Goal: Task Accomplishment & Management: Manage account settings

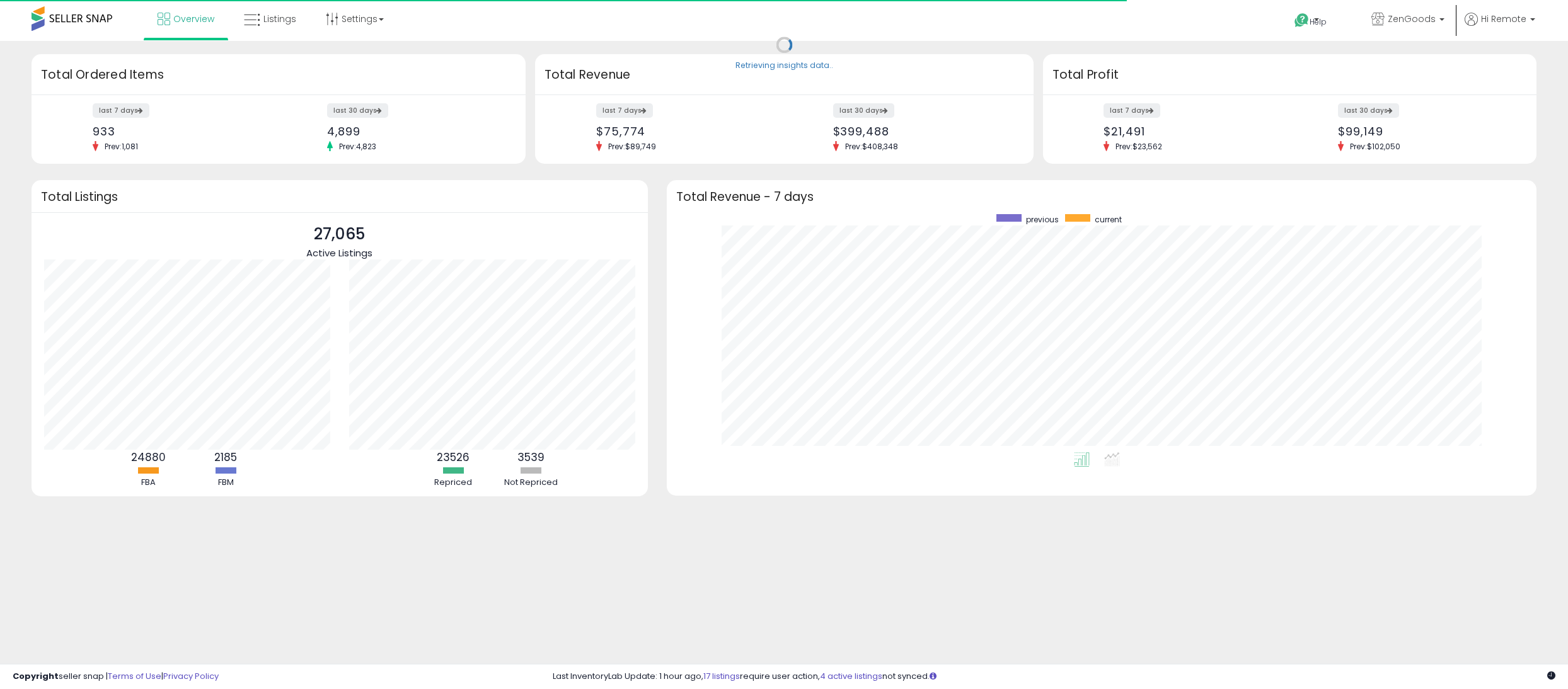
scroll to position [237, 845]
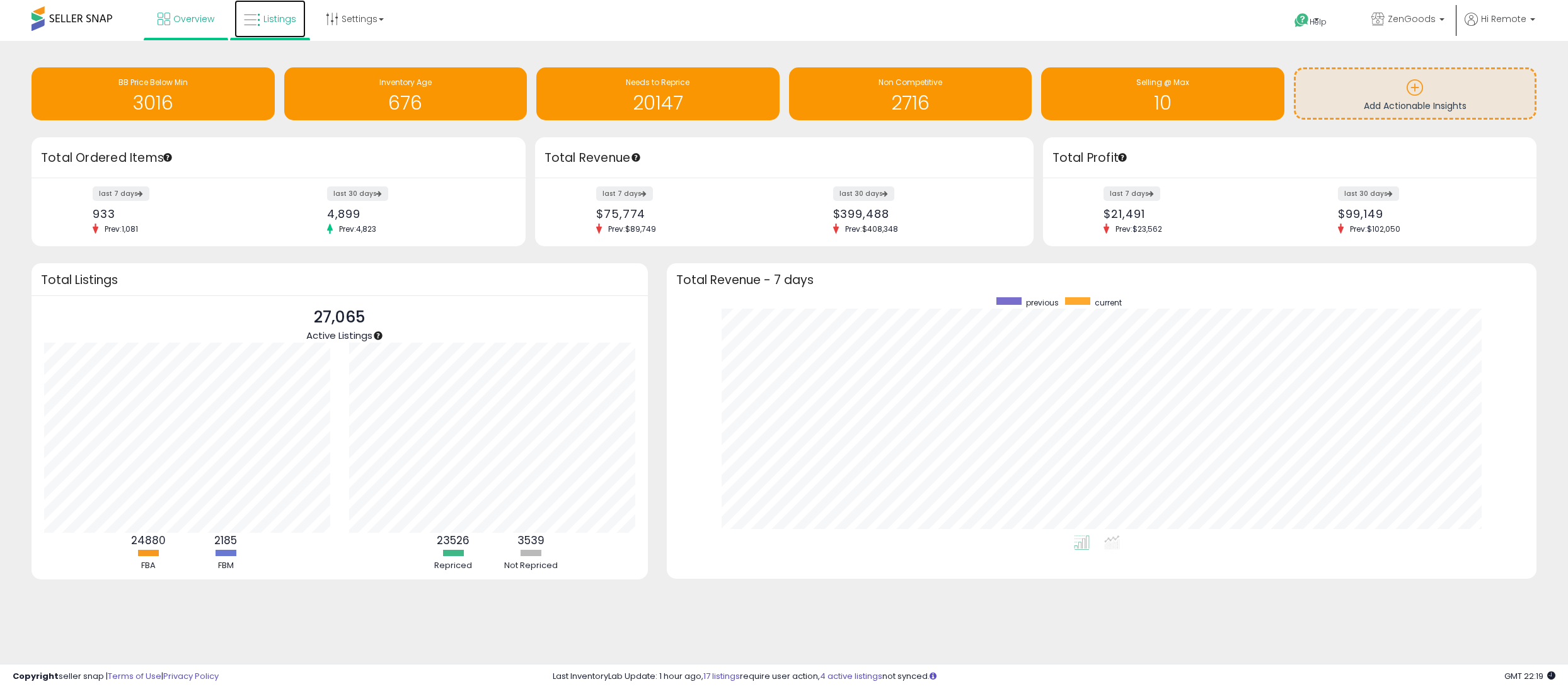
click at [291, 25] on link "Listings" at bounding box center [270, 19] width 71 height 38
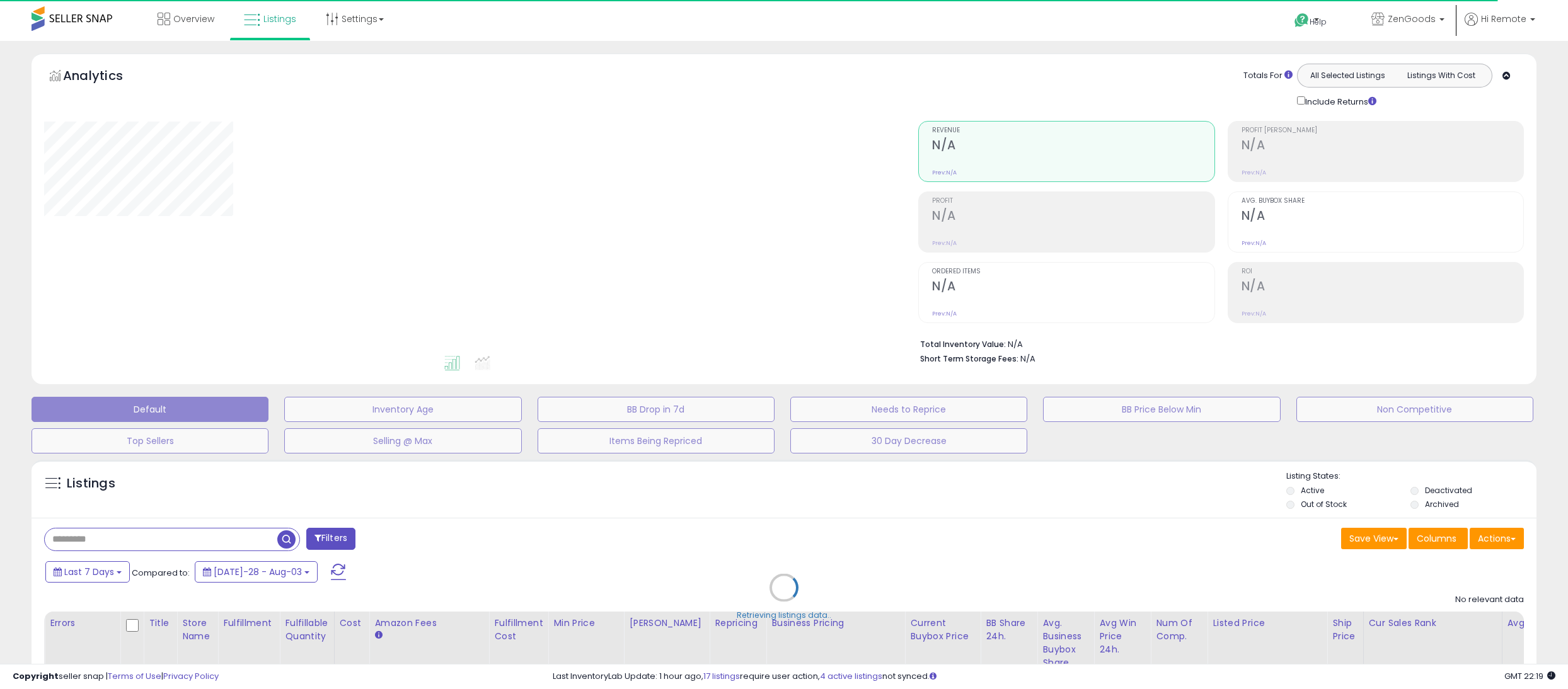
click at [242, 505] on div "Retrieving listings data.." at bounding box center [784, 597] width 1524 height 287
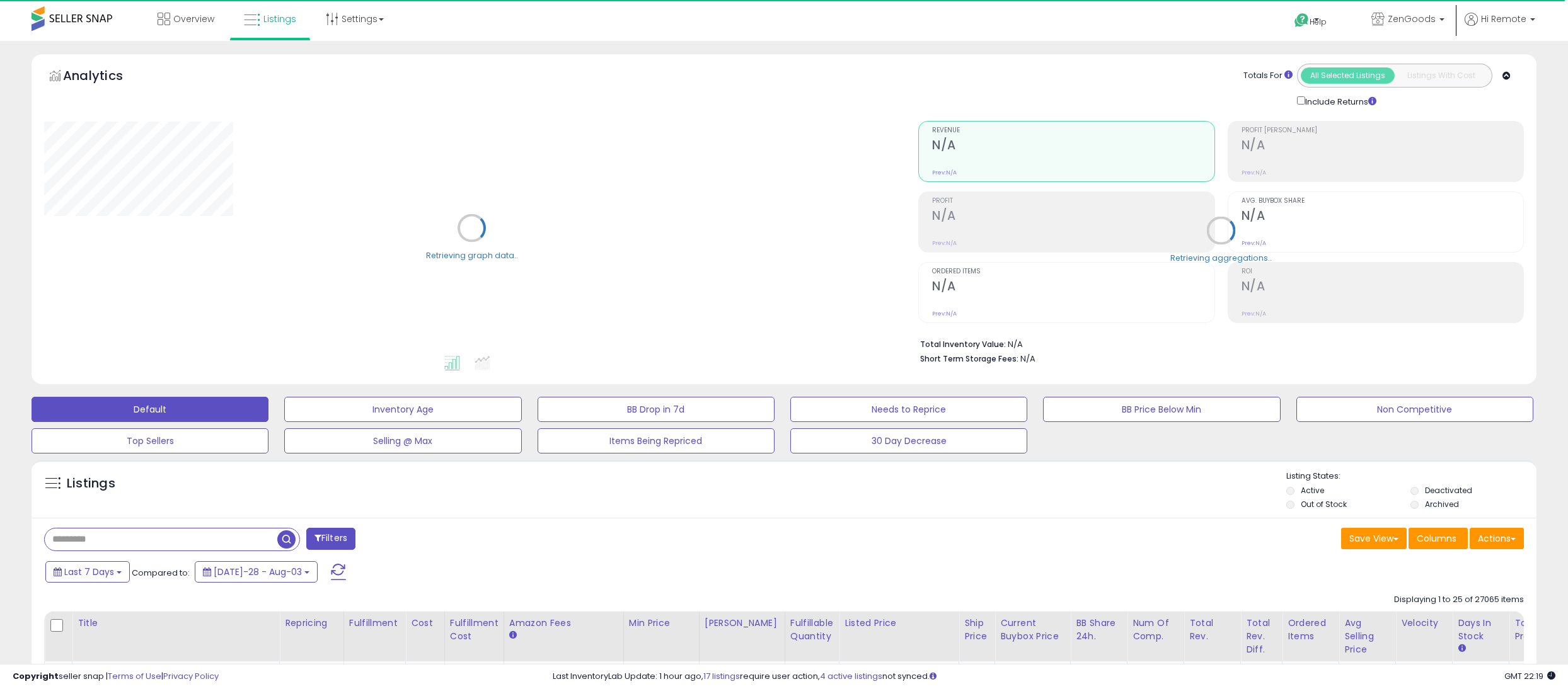
click at [213, 543] on input "text" at bounding box center [160, 540] width 232 height 22
paste input "**********"
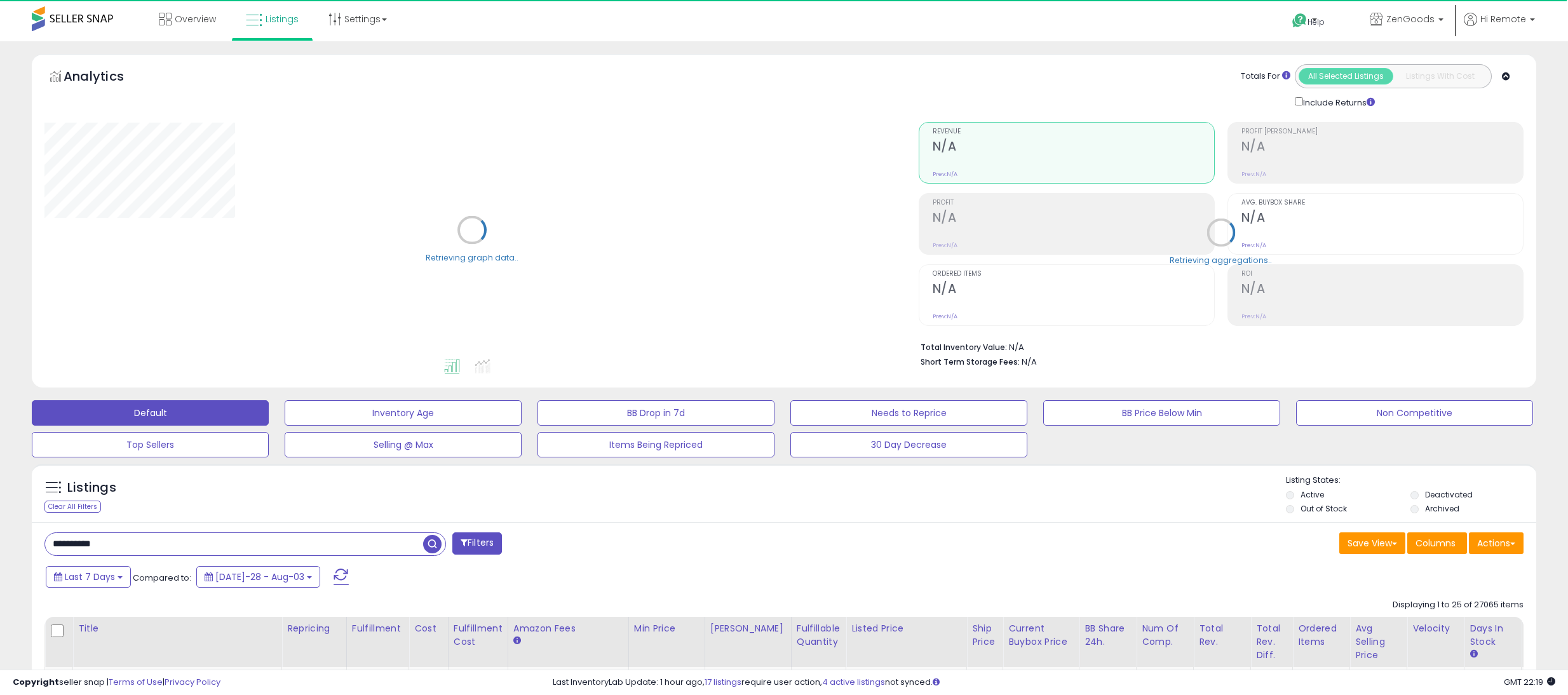
type input "**********"
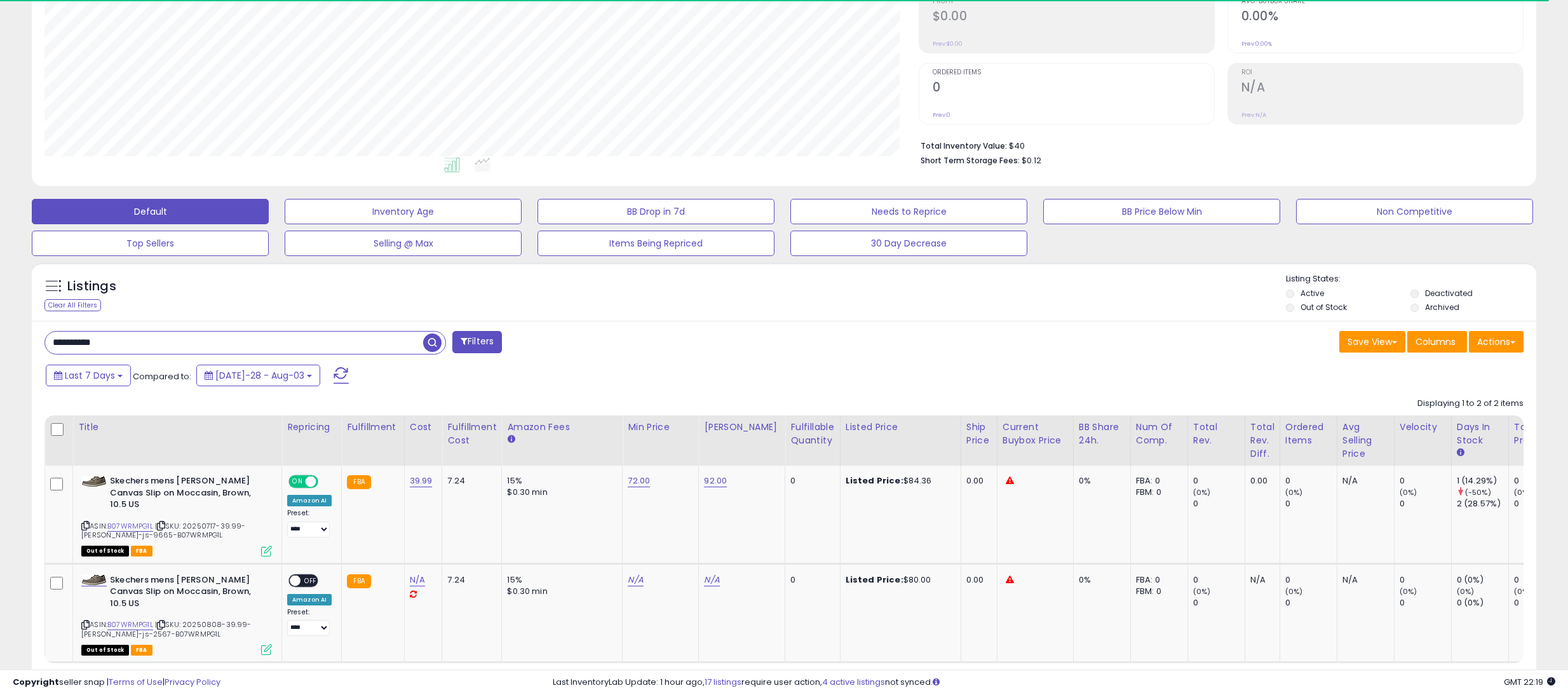
scroll to position [254, 0]
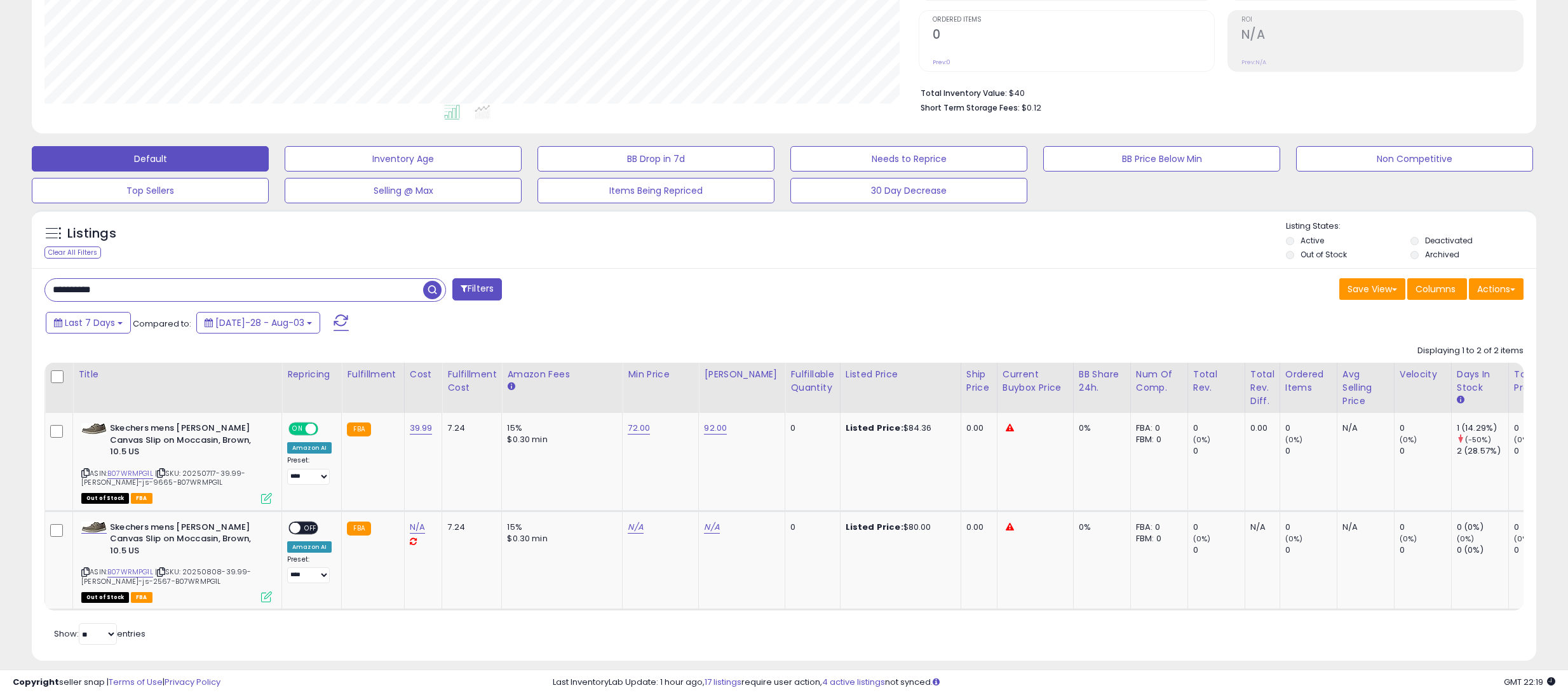
click at [1459, 240] on label "Deactivated" at bounding box center [1448, 240] width 48 height 11
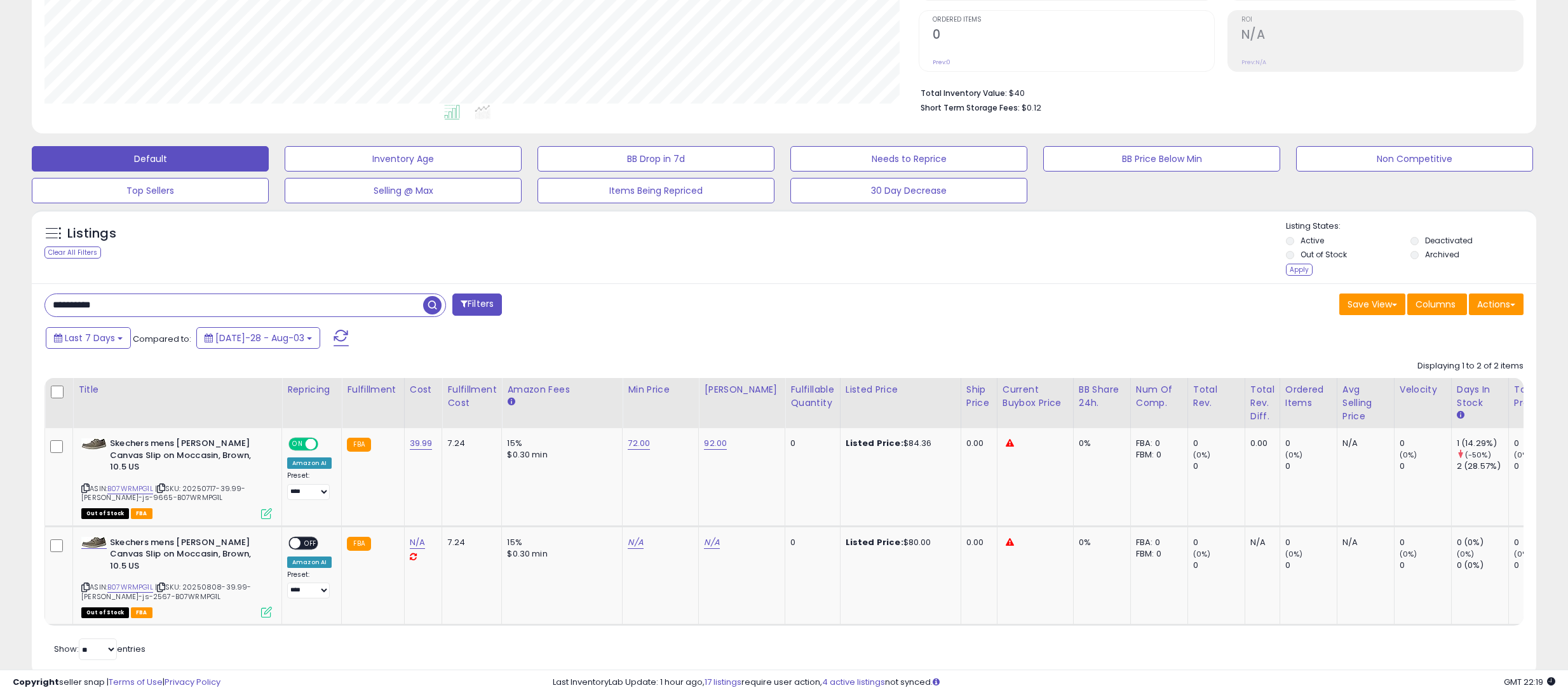
click at [433, 305] on span "button" at bounding box center [432, 305] width 18 height 18
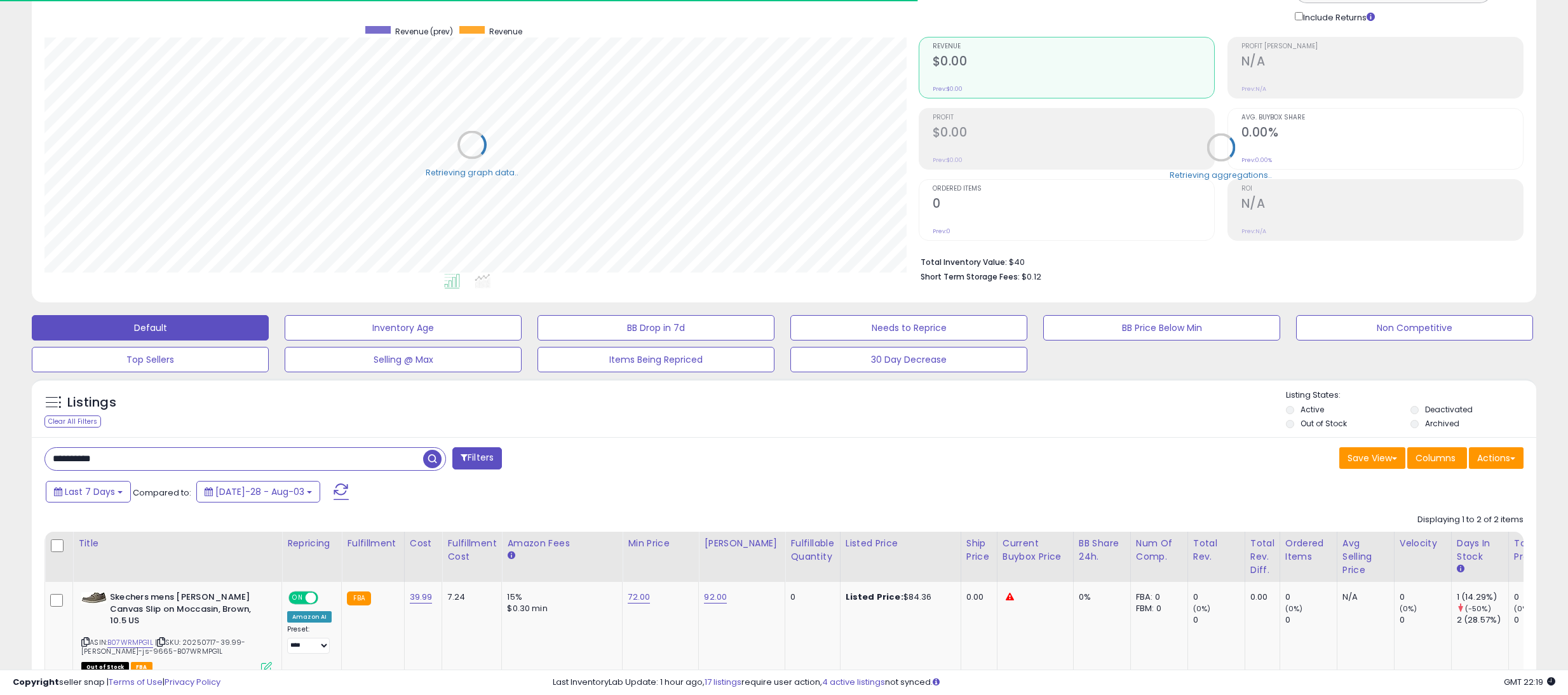
scroll to position [635317, 634491]
click at [1419, 408] on li "Deactivated" at bounding box center [1472, 411] width 123 height 14
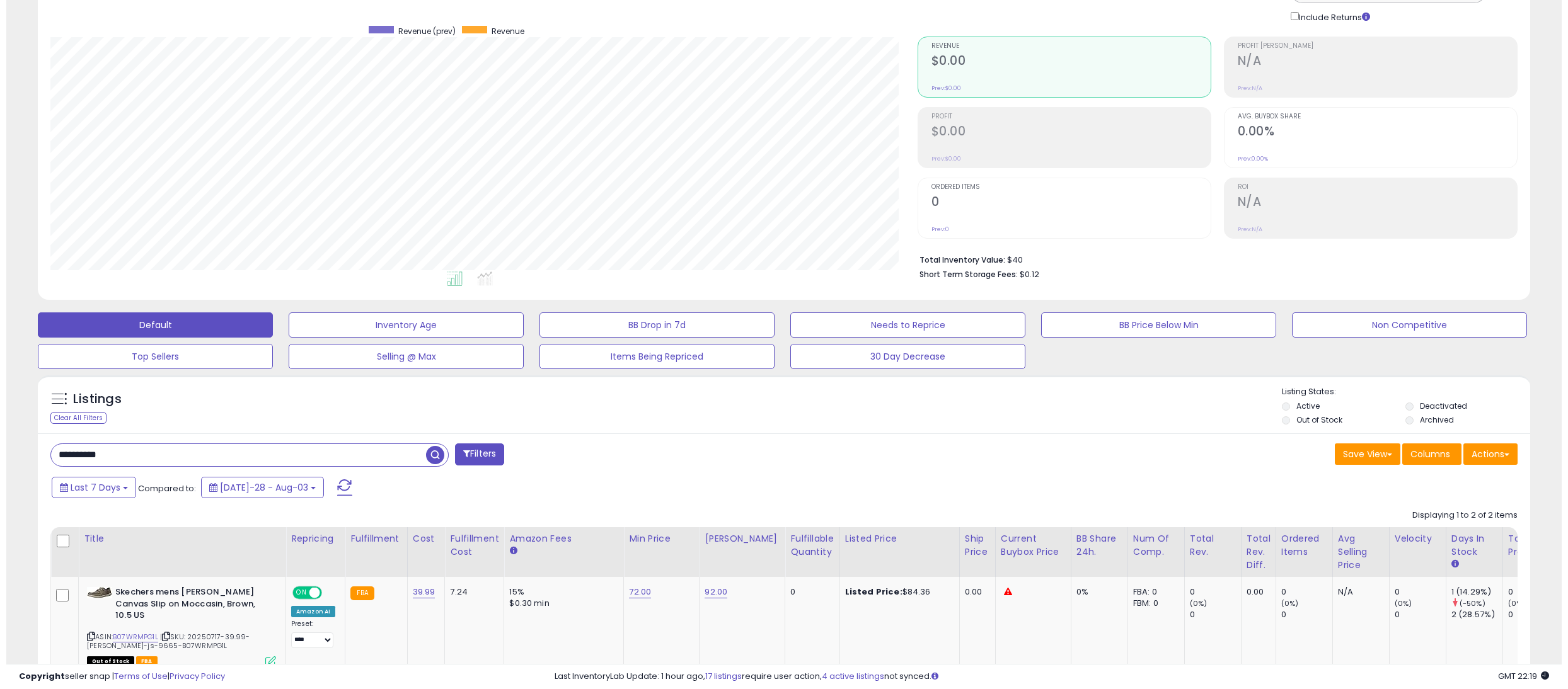
scroll to position [258, 866]
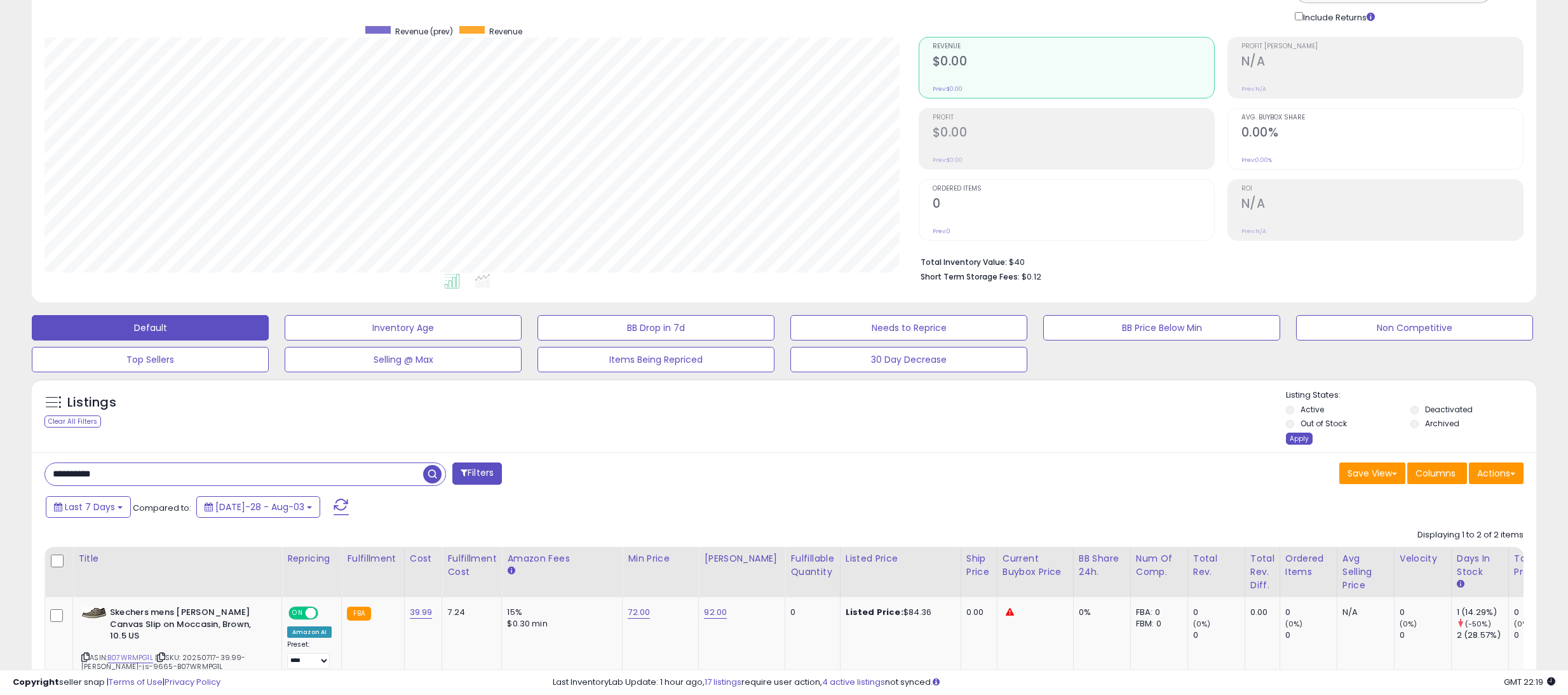
click at [1312, 439] on div "Listing States: Active Deactivated Out of Stock Archived Apply" at bounding box center [1411, 419] width 250 height 59
click at [1297, 441] on div "Apply" at bounding box center [1299, 439] width 26 height 12
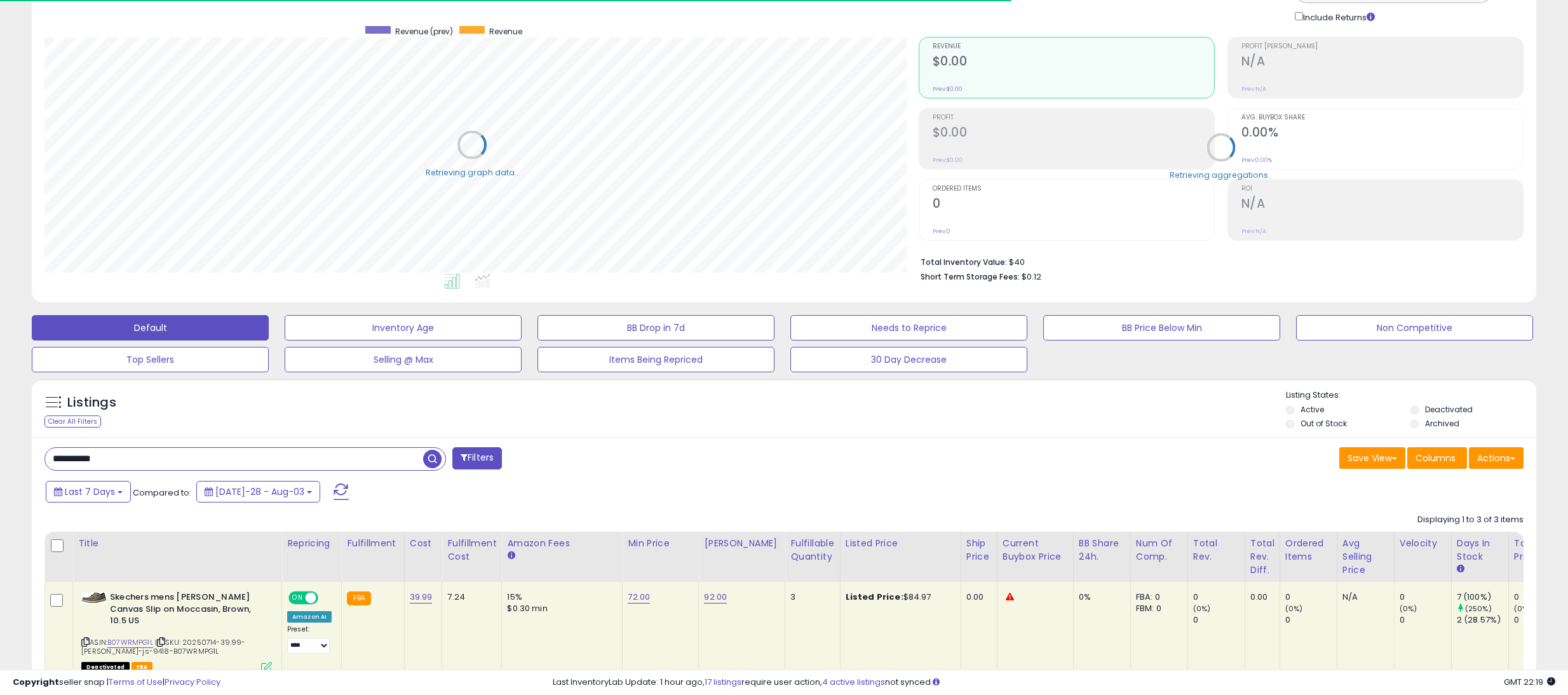
scroll to position [635317, 634491]
click at [794, 476] on div "**********" at bounding box center [784, 683] width 1505 height 492
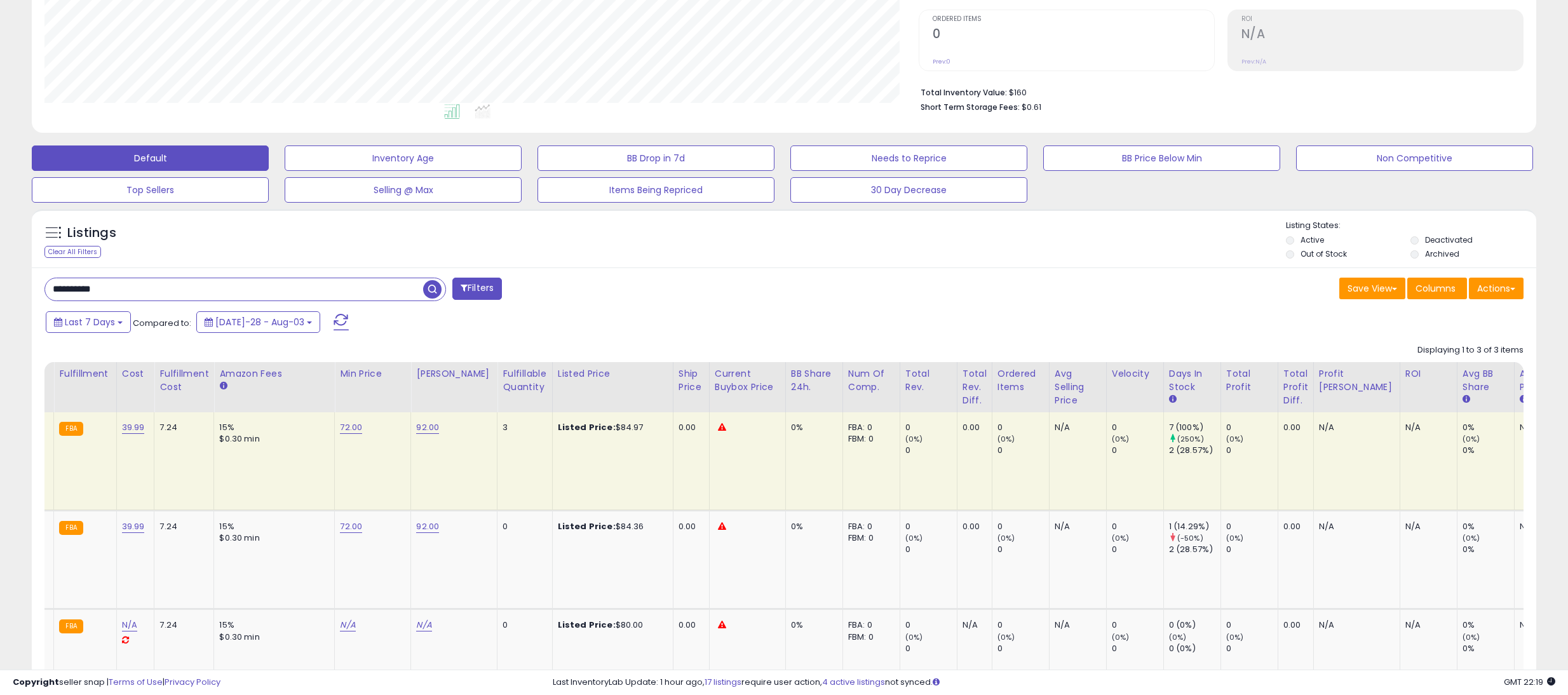
scroll to position [0, 0]
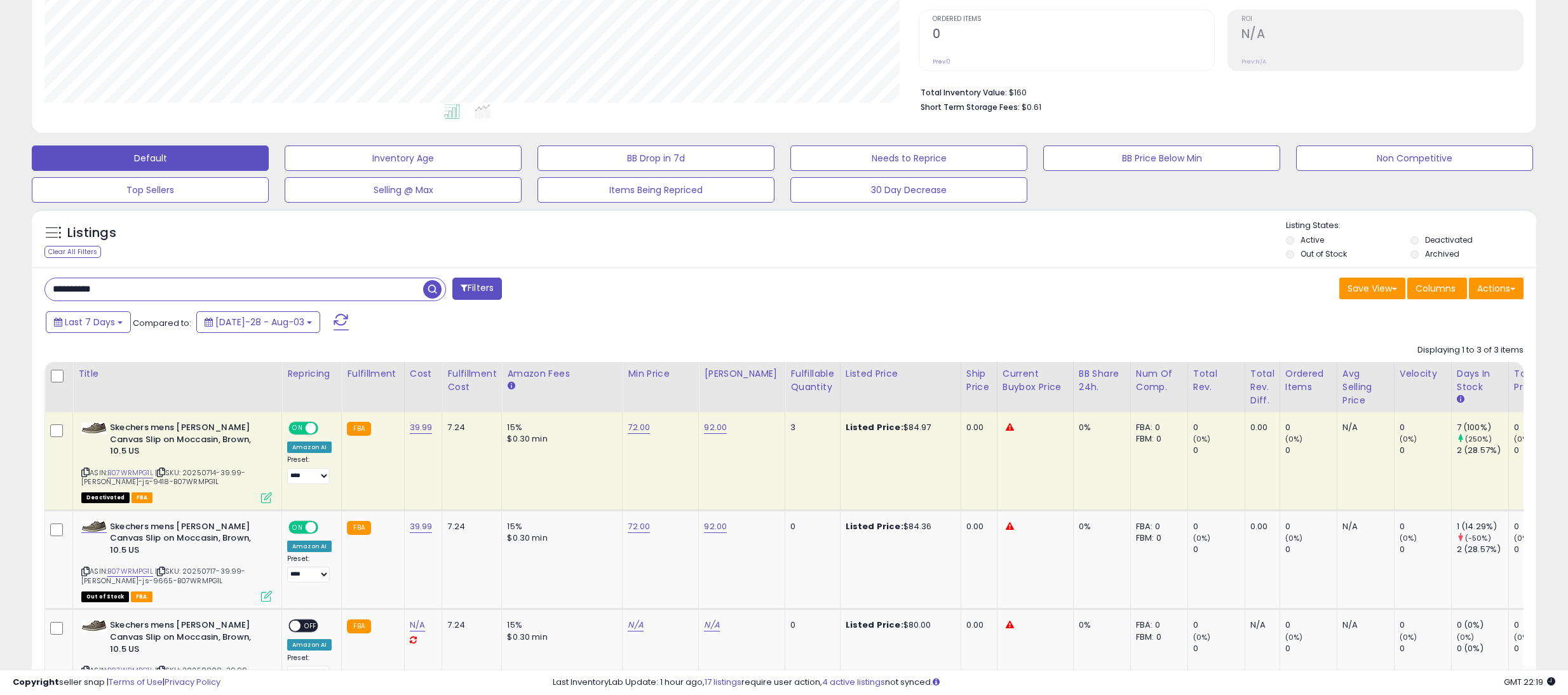
click at [304, 431] on span "ON" at bounding box center [297, 428] width 16 height 11
click at [298, 531] on span "ON" at bounding box center [297, 527] width 16 height 11
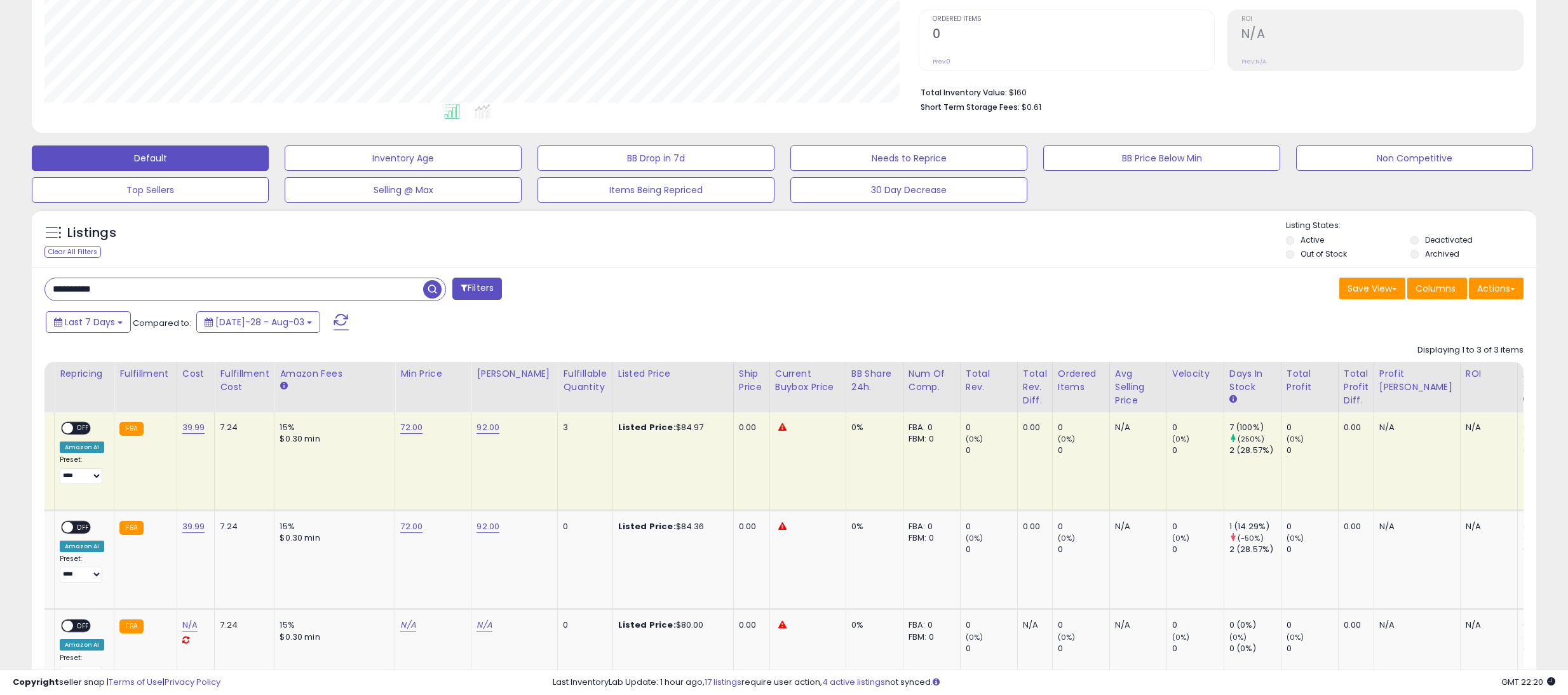
scroll to position [0, 245]
click at [10, 145] on div "Default Inventory Age BB Drop in 7d Needs to Reprice BB Price Below Min Non Com…" at bounding box center [784, 170] width 1556 height 64
